Goal: Entertainment & Leisure: Consume media (video, audio)

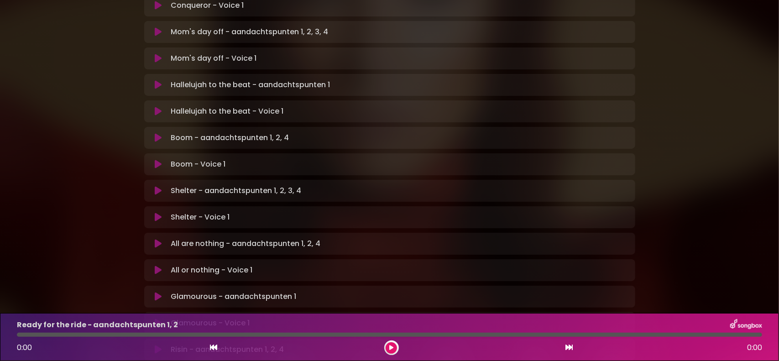
scroll to position [562, 0]
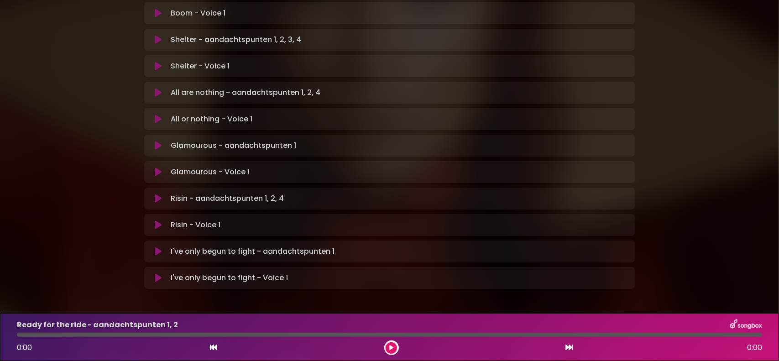
click at [159, 194] on icon at bounding box center [158, 198] width 7 height 9
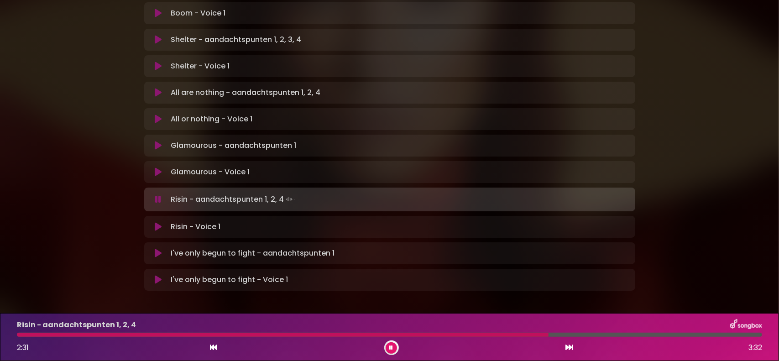
click at [160, 222] on icon at bounding box center [158, 226] width 7 height 9
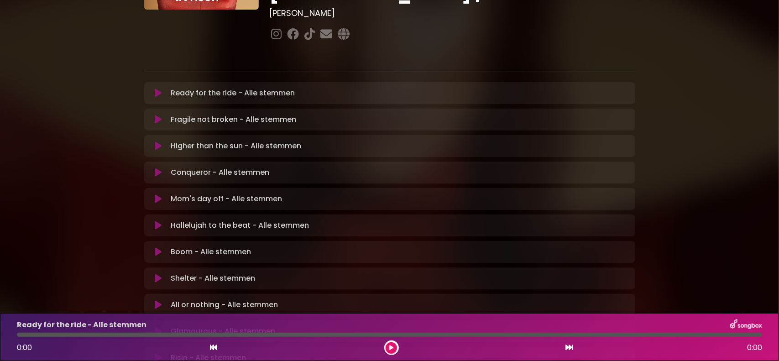
scroll to position [244, 0]
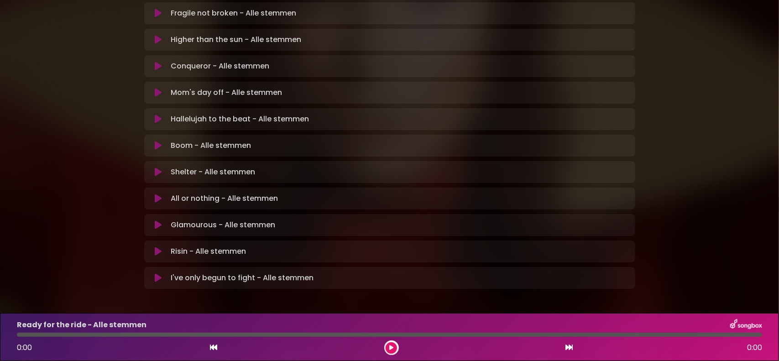
click at [154, 247] on button at bounding box center [159, 251] width 18 height 9
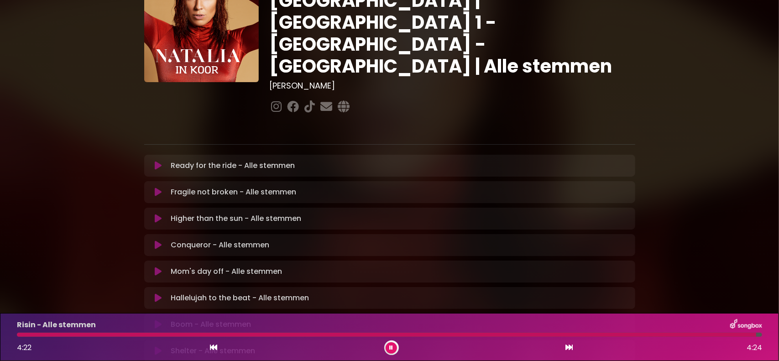
scroll to position [0, 0]
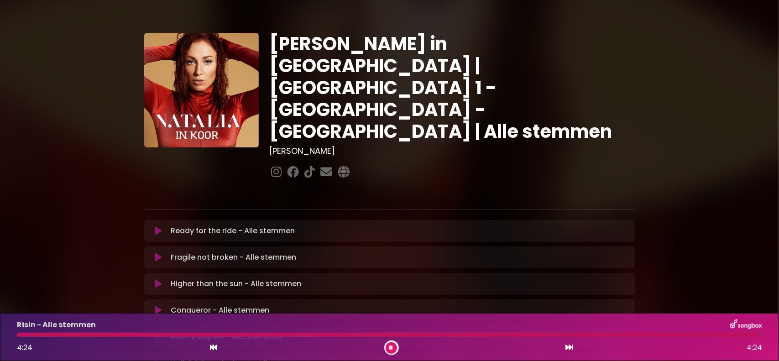
click at [157, 226] on icon at bounding box center [158, 230] width 7 height 9
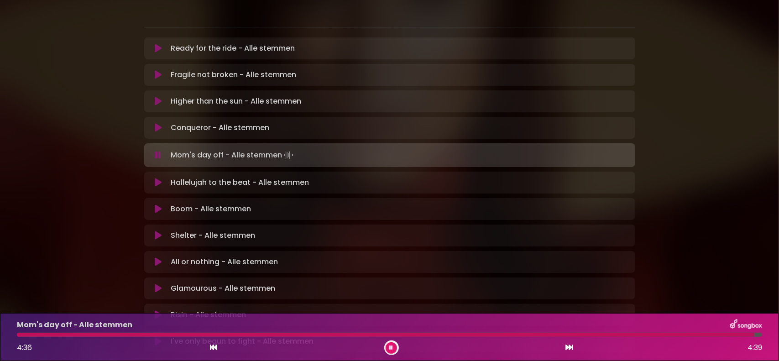
scroll to position [201, 0]
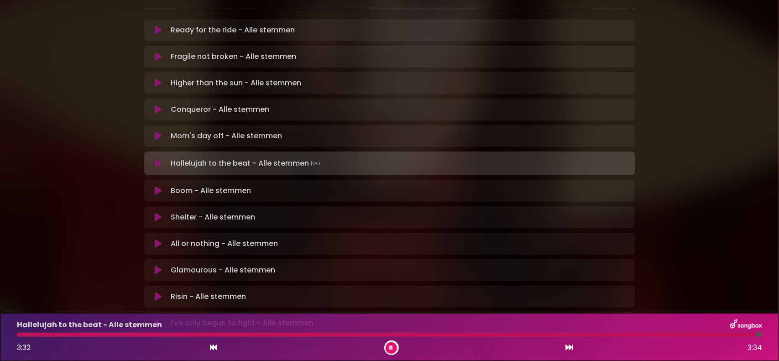
click at [393, 349] on icon at bounding box center [392, 347] width 4 height 5
